Goal: Information Seeking & Learning: Learn about a topic

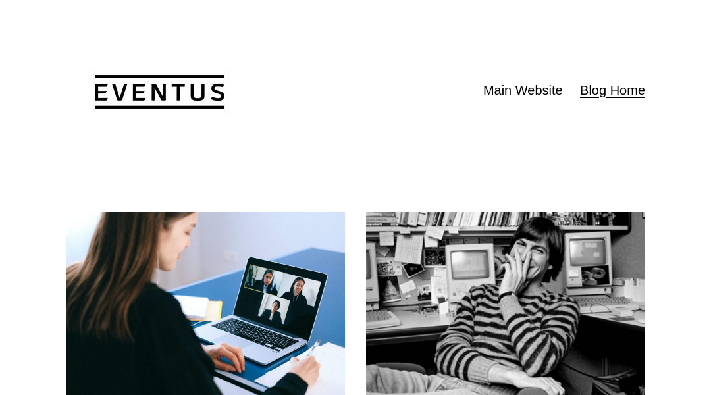
scroll to position [26, 0]
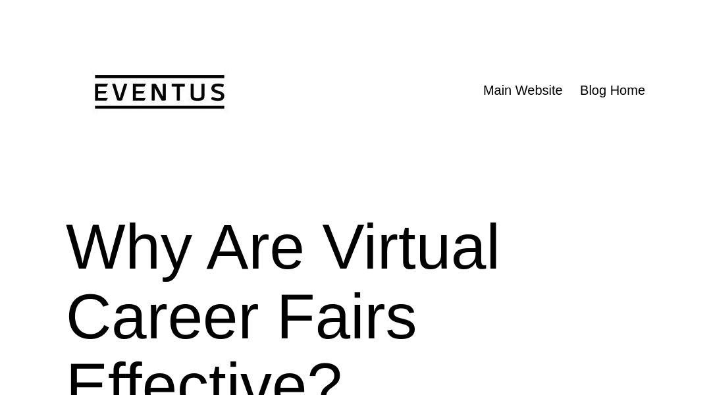
scroll to position [26, 0]
